Goal: Task Accomplishment & Management: Manage account settings

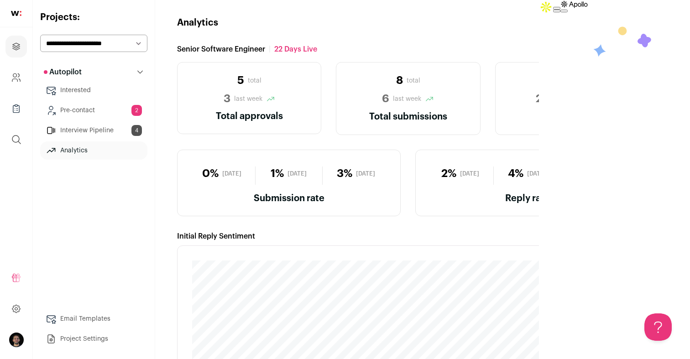
click at [86, 114] on link "Pre-contact 2" at bounding box center [93, 110] width 107 height 18
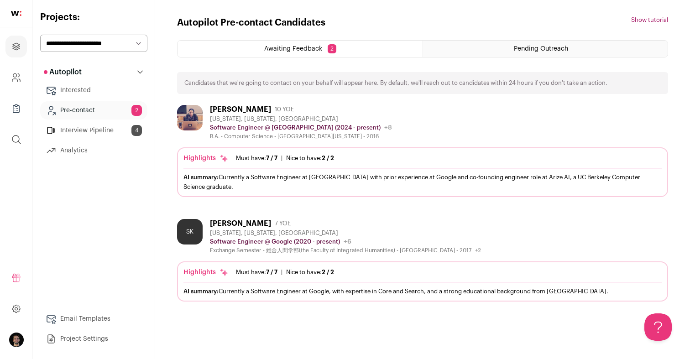
click at [87, 126] on link "Interview Pipeline 4" at bounding box center [93, 130] width 107 height 18
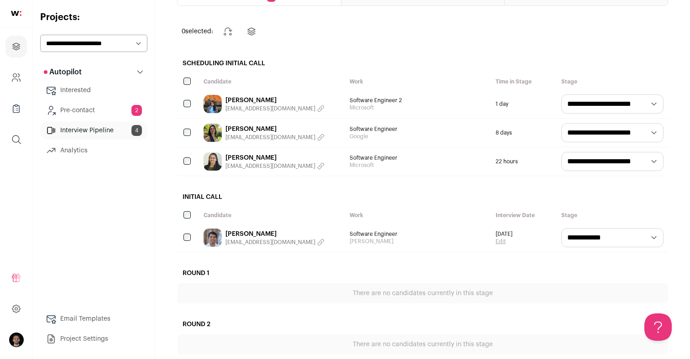
scroll to position [70, 0]
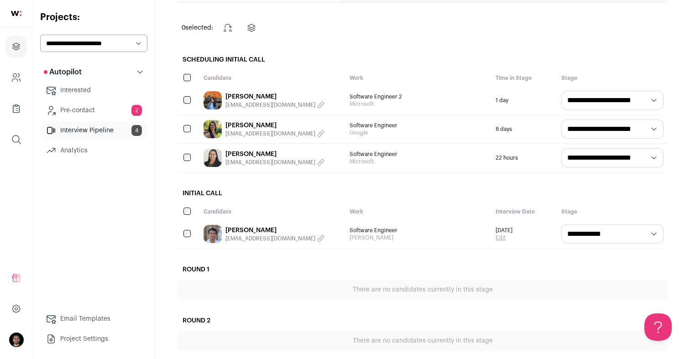
click at [648, 223] on div "**********" at bounding box center [612, 234] width 111 height 28
click at [648, 240] on select "**********" at bounding box center [613, 234] width 102 height 19
select select "********"
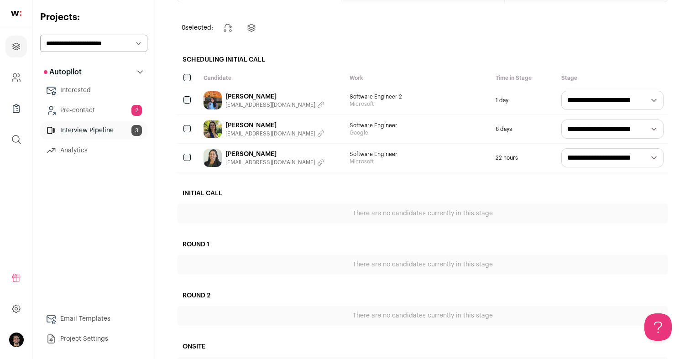
scroll to position [0, 0]
click at [214, 128] on img at bounding box center [213, 129] width 18 height 18
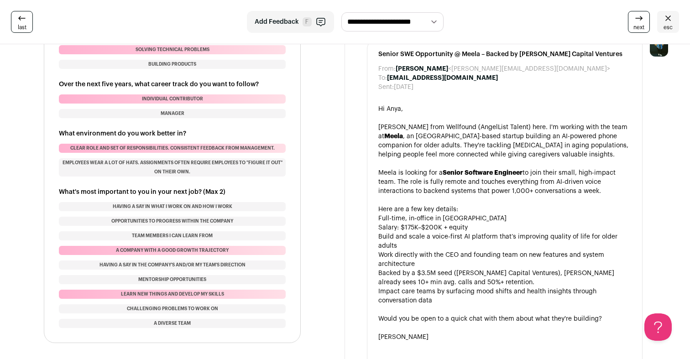
scroll to position [952, 0]
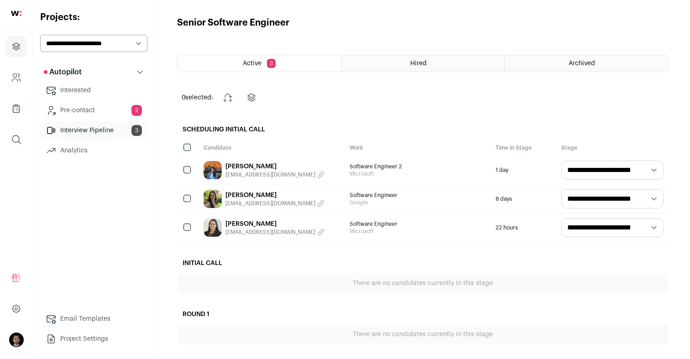
click at [388, 66] on div "Hired" at bounding box center [423, 63] width 163 height 16
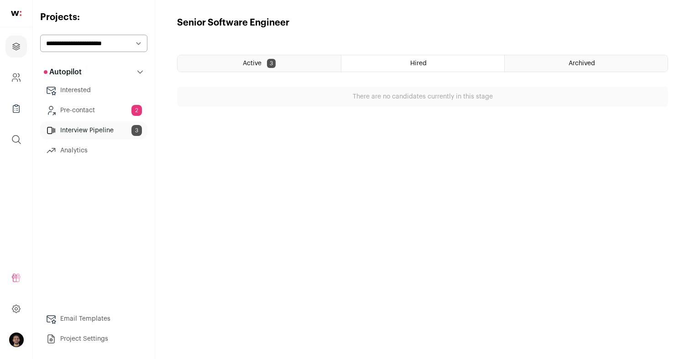
click at [77, 115] on link "Pre-contact 2" at bounding box center [93, 110] width 107 height 18
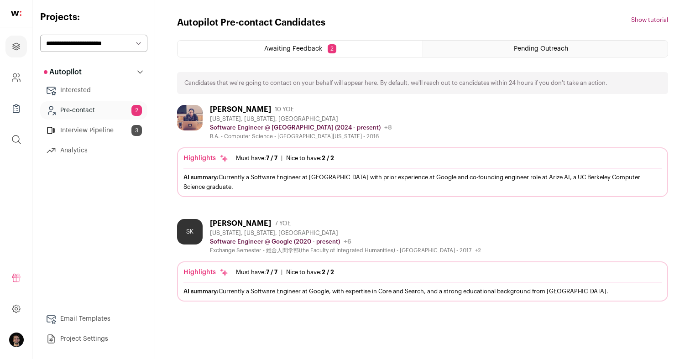
click at [424, 118] on div "[PERSON_NAME] 10 YOE [US_STATE], [US_STATE], [GEOGRAPHIC_DATA] Software Enginee…" at bounding box center [422, 122] width 491 height 35
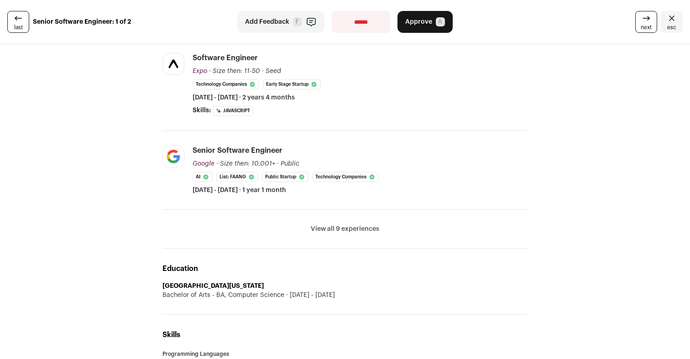
scroll to position [246, 0]
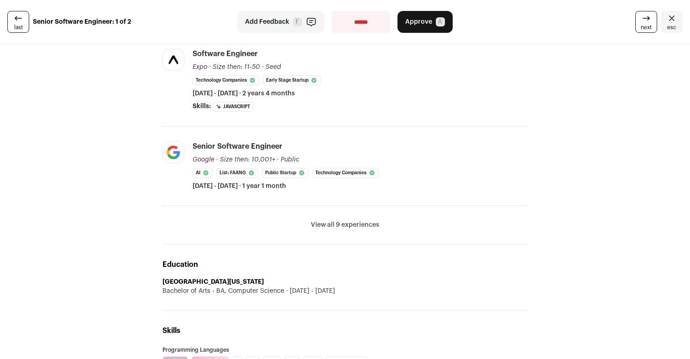
click at [315, 230] on li "View all 9 experiences View less" at bounding box center [345, 225] width 365 height 39
click at [315, 226] on button "View all 9 experiences" at bounding box center [345, 225] width 68 height 9
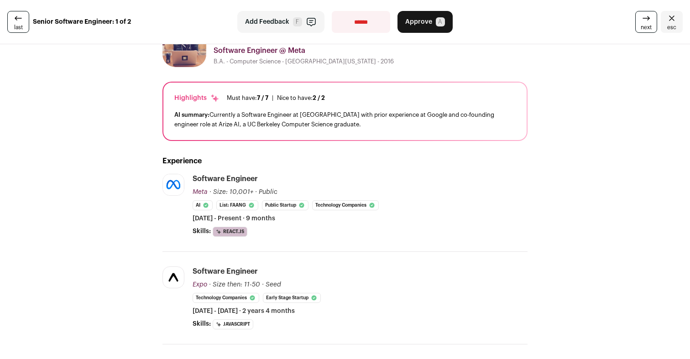
scroll to position [0, 0]
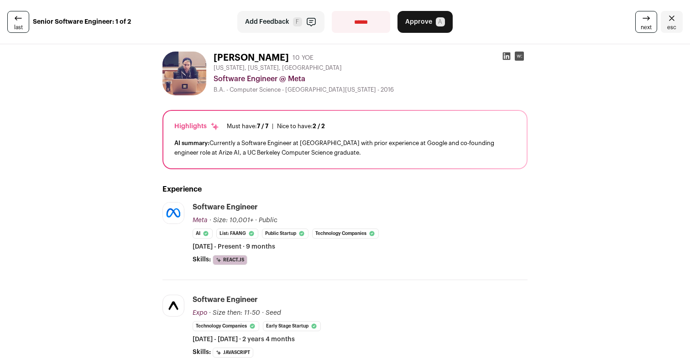
click at [182, 76] on img at bounding box center [185, 74] width 44 height 44
click at [508, 58] on icon at bounding box center [507, 57] width 8 height 8
click at [373, 21] on select "**********" at bounding box center [361, 22] width 58 height 22
select select "**********"
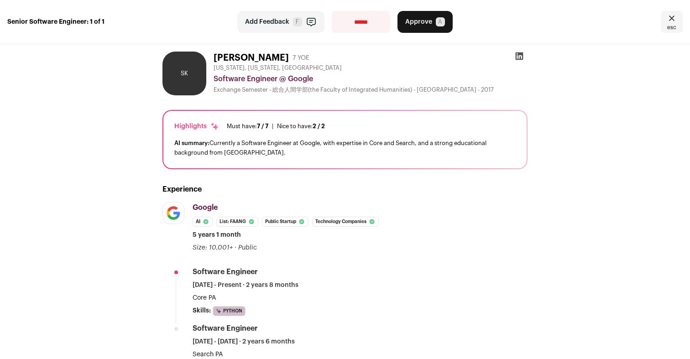
click at [427, 18] on span "Approve" at bounding box center [418, 21] width 27 height 9
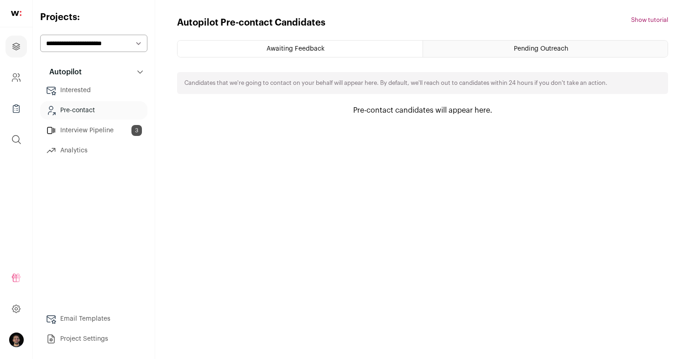
click at [379, 226] on div "Autopilot Pre-contact Candidates Hide tutorial Show tutorial Awaiting Feedback …" at bounding box center [422, 179] width 491 height 326
click at [77, 132] on link "Interview Pipeline 3" at bounding box center [93, 130] width 107 height 18
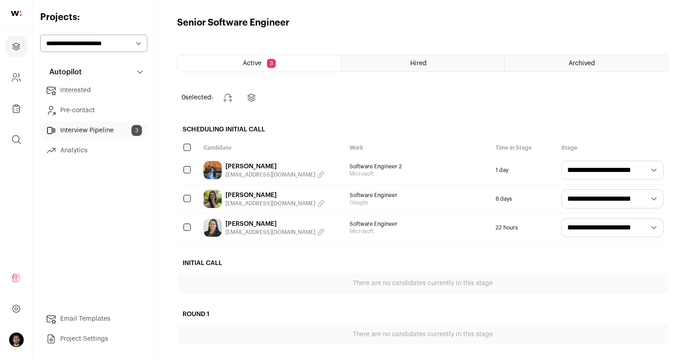
click at [292, 196] on link "[PERSON_NAME]" at bounding box center [275, 195] width 99 height 9
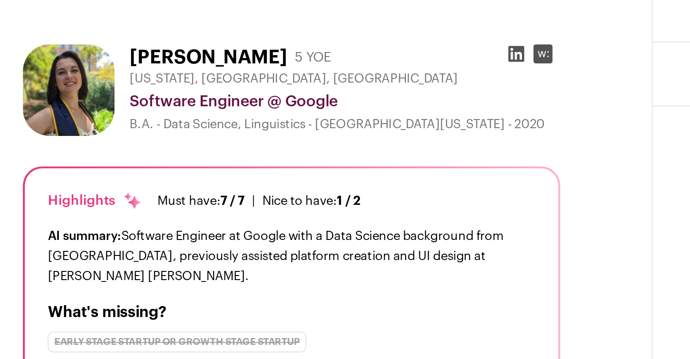
click at [116, 74] on h1 "[PERSON_NAME]" at bounding box center [132, 72] width 75 height 13
copy div "[PERSON_NAME]"
